Goal: Check status: Check status

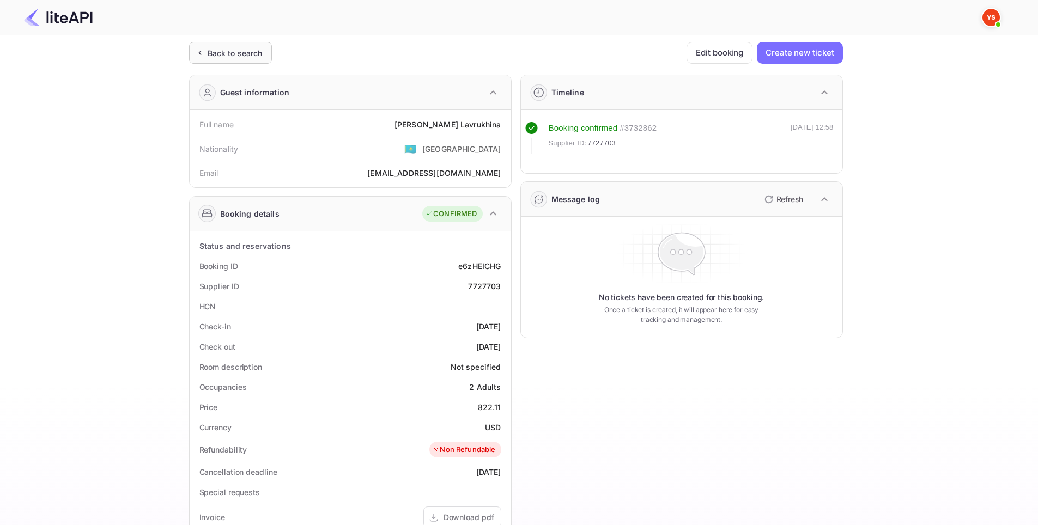
click at [208, 49] on div "Back to search" at bounding box center [235, 52] width 55 height 11
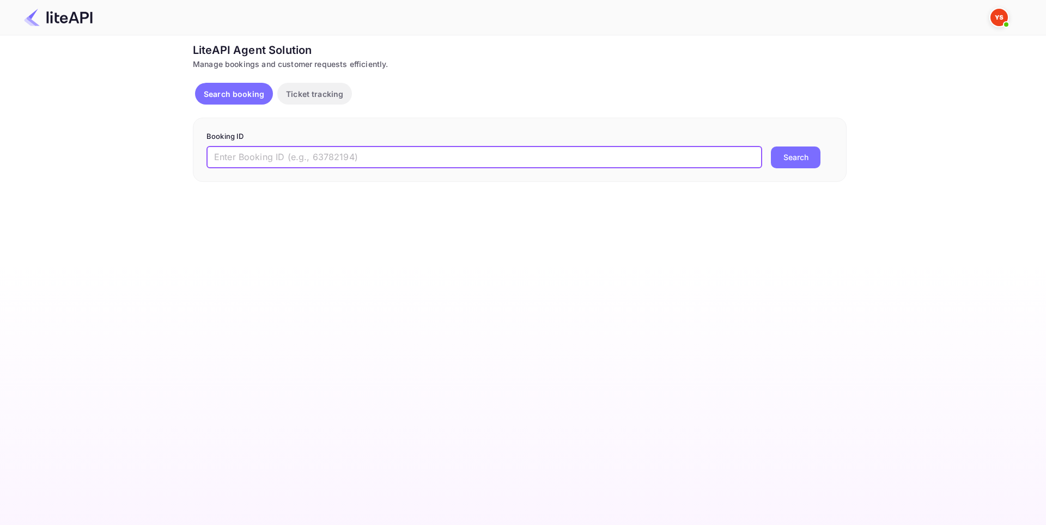
drag, startPoint x: 317, startPoint y: 158, endPoint x: 345, endPoint y: 158, distance: 28.3
click at [316, 158] on input "text" at bounding box center [484, 158] width 556 height 22
paste input "8594544"
type input "8594544"
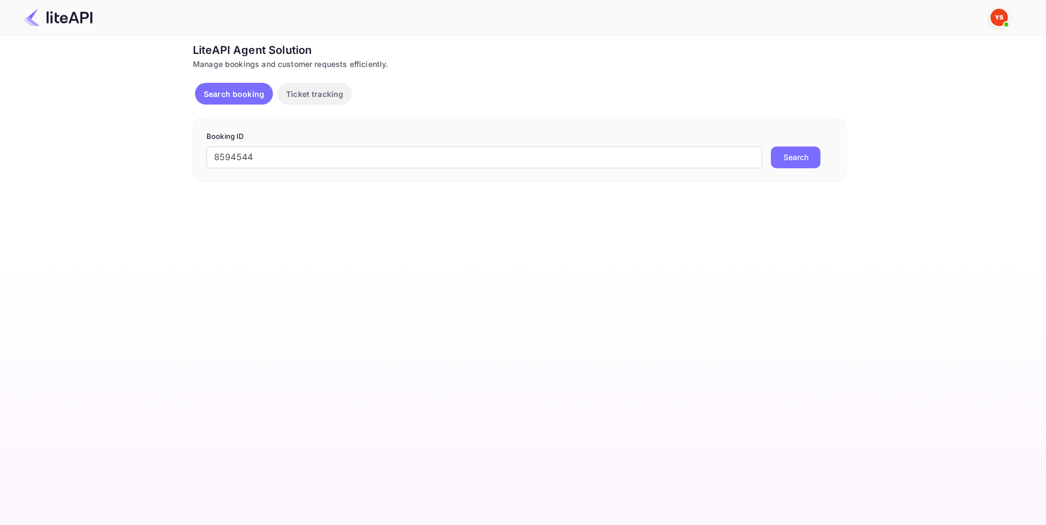
click at [801, 159] on button "Search" at bounding box center [796, 158] width 50 height 22
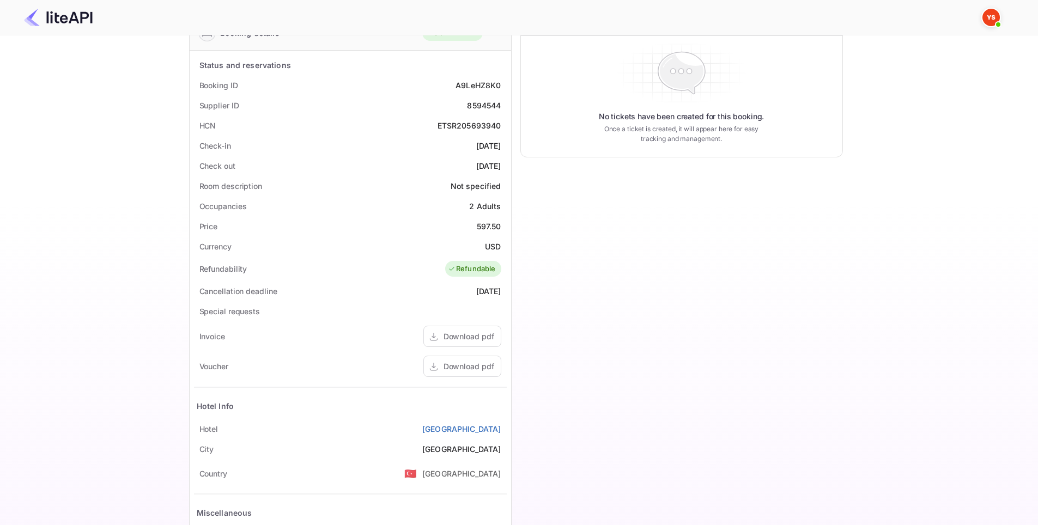
scroll to position [218, 0]
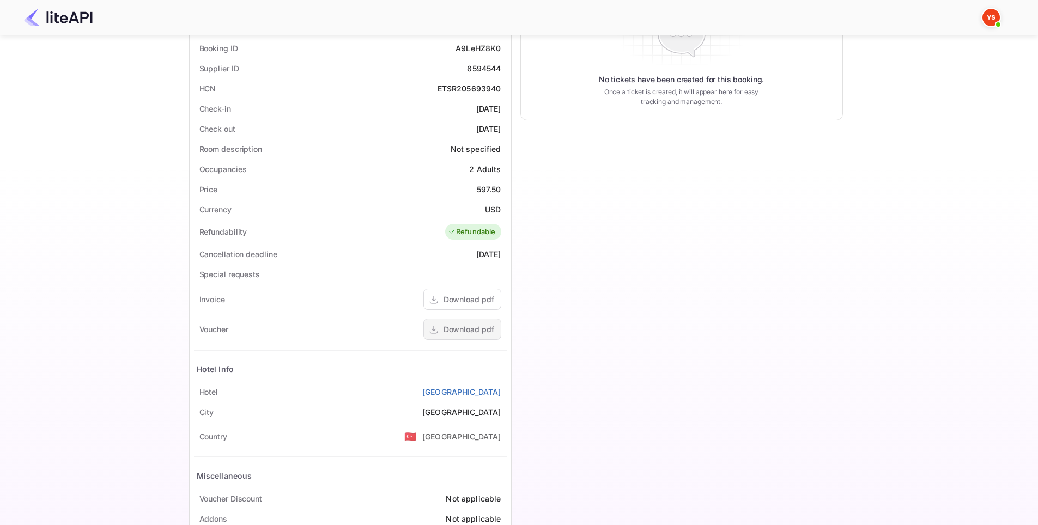
click at [471, 327] on div "Download pdf" at bounding box center [468, 329] width 51 height 11
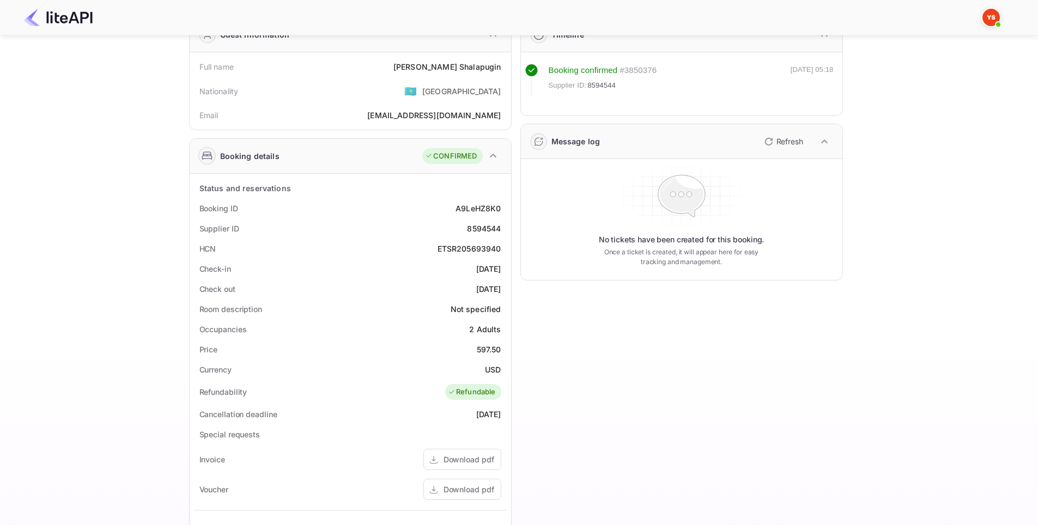
scroll to position [54, 0]
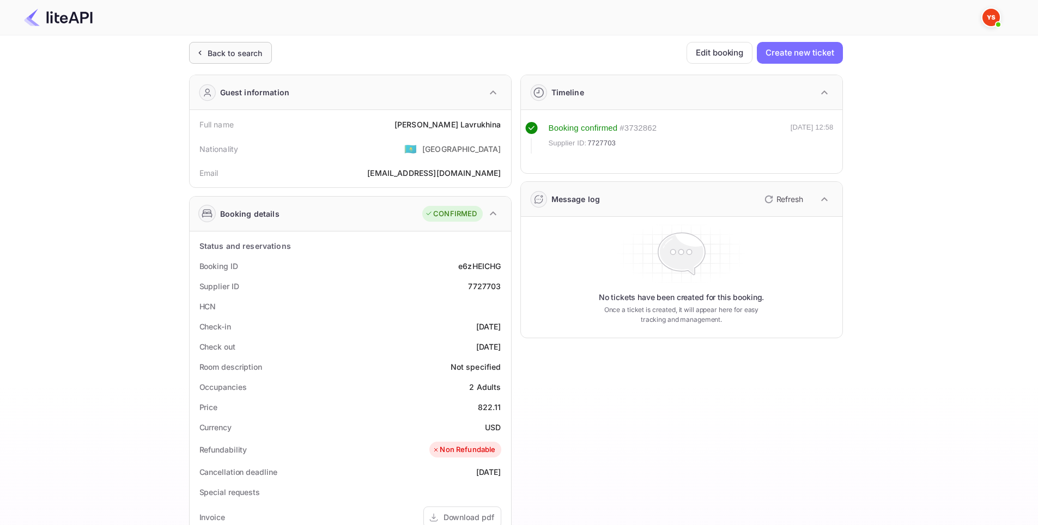
click at [224, 60] on div "Back to search" at bounding box center [230, 53] width 83 height 22
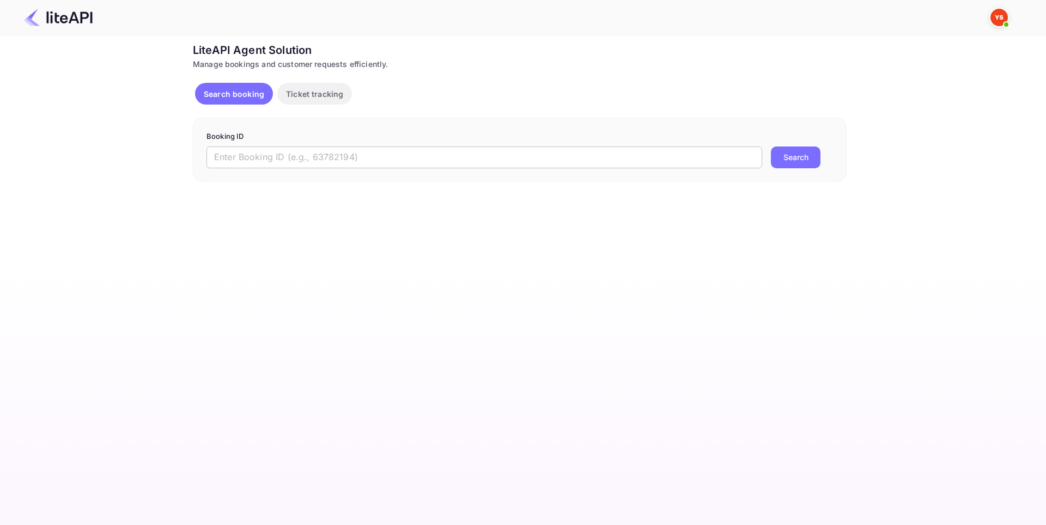
click at [285, 160] on input "text" at bounding box center [484, 158] width 556 height 22
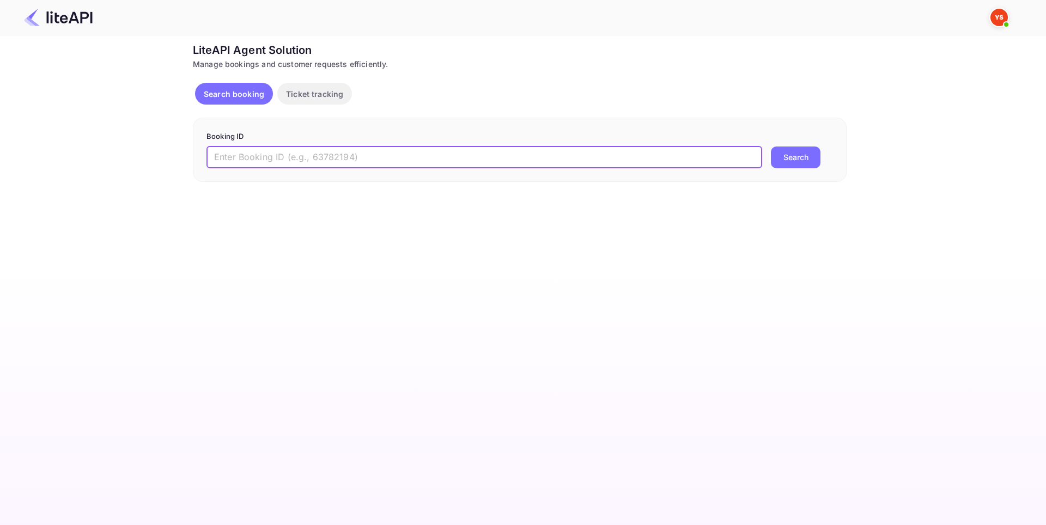
paste input "8904781"
type input "8904781"
click at [781, 160] on button "Search" at bounding box center [796, 158] width 50 height 22
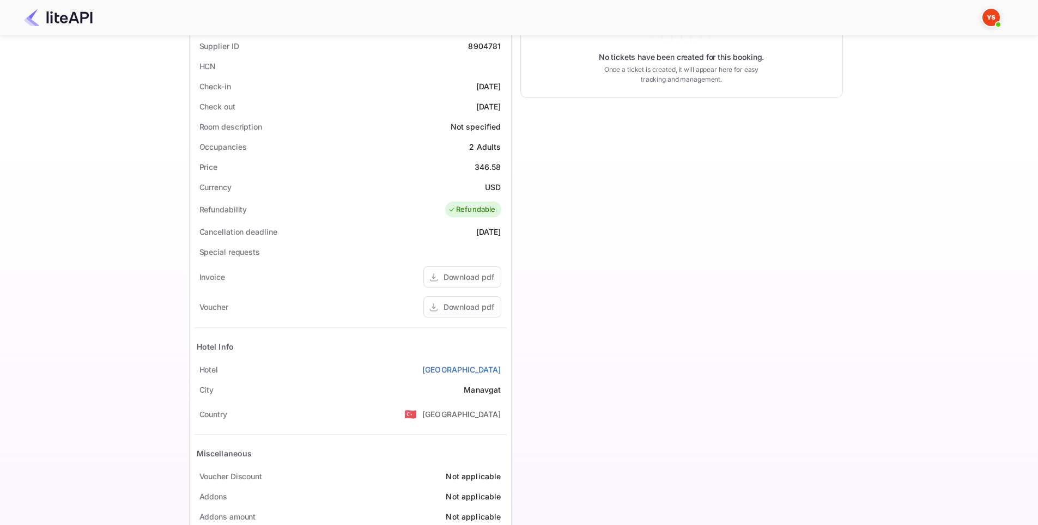
scroll to position [267, 0]
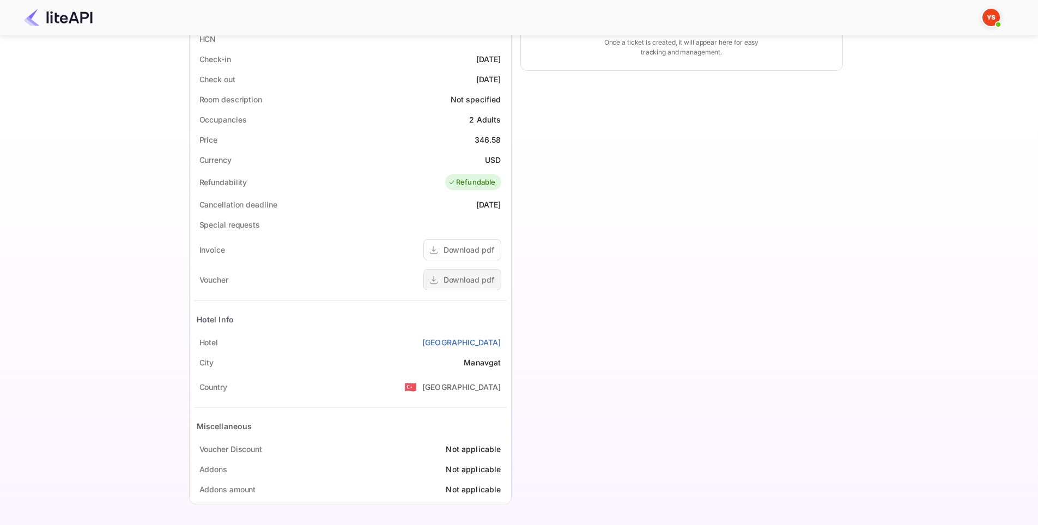
click at [458, 283] on div "Download pdf" at bounding box center [468, 279] width 51 height 11
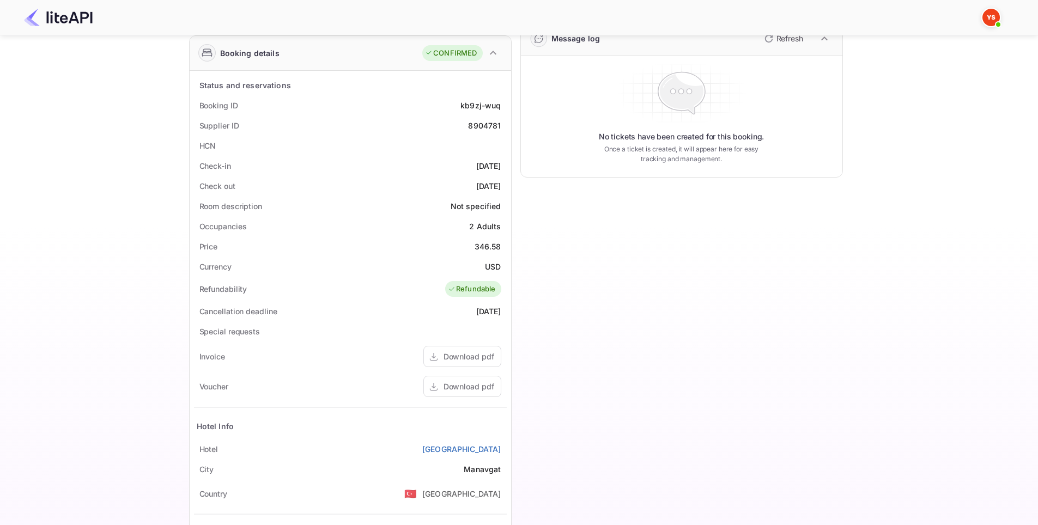
scroll to position [159, 0]
drag, startPoint x: 479, startPoint y: 229, endPoint x: 507, endPoint y: 230, distance: 27.3
click at [507, 230] on div "Status and reservations Booking ID kb9zj-wuq Supplier ID 8904781 HCN Check-in 2…" at bounding box center [350, 343] width 321 height 540
copy div "2 Adults"
